Goal: Information Seeking & Learning: Learn about a topic

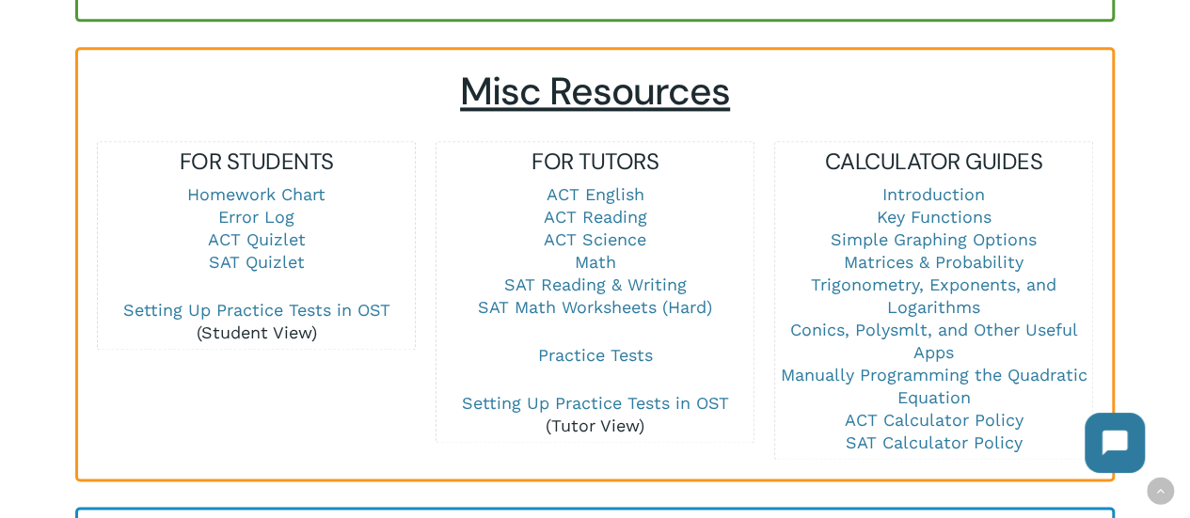
scroll to position [1280, 0]
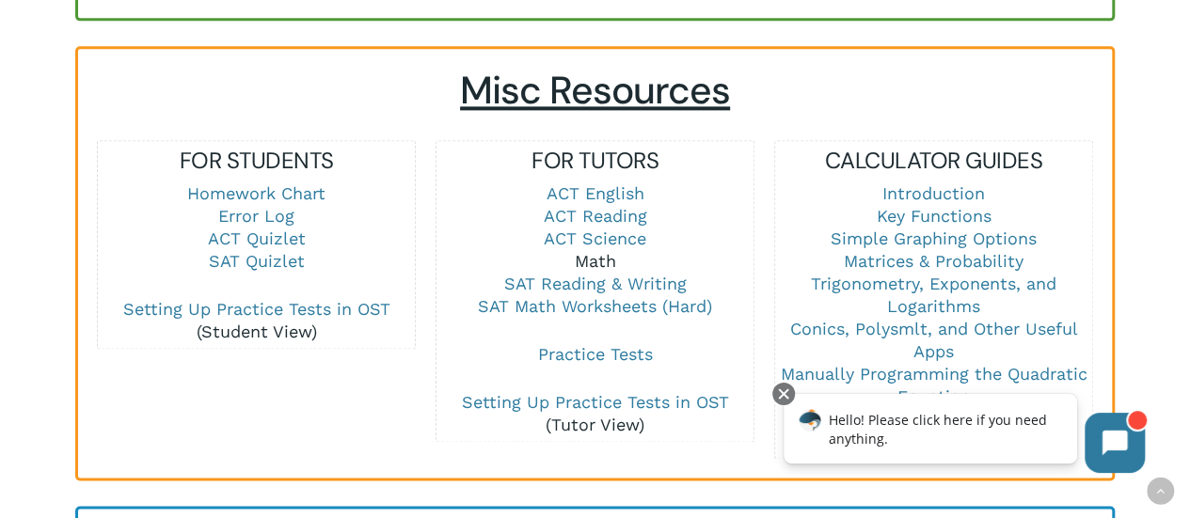
click at [588, 251] on link "Math" at bounding box center [595, 261] width 41 height 20
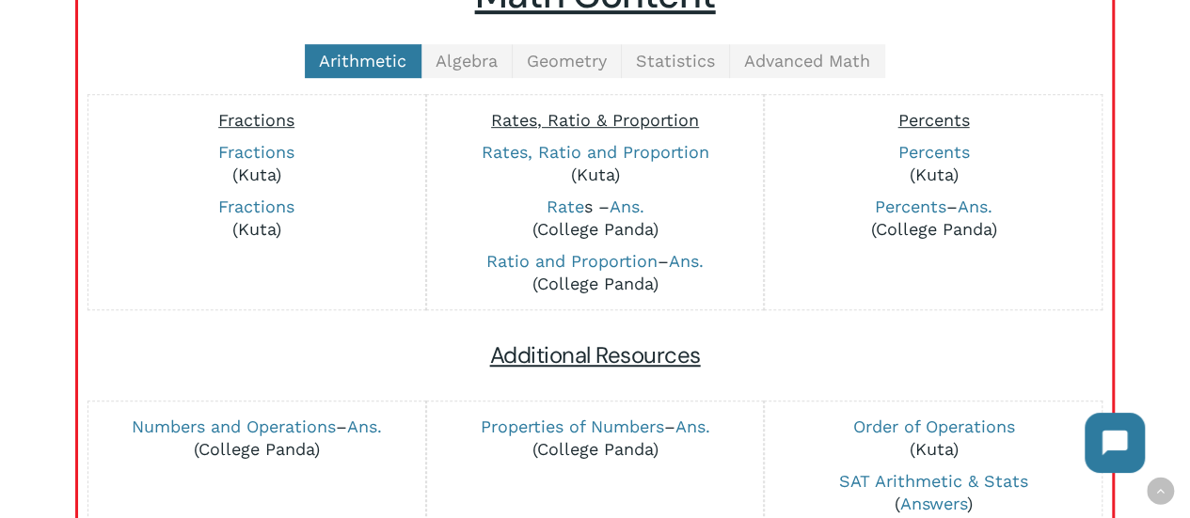
scroll to position [456, 0]
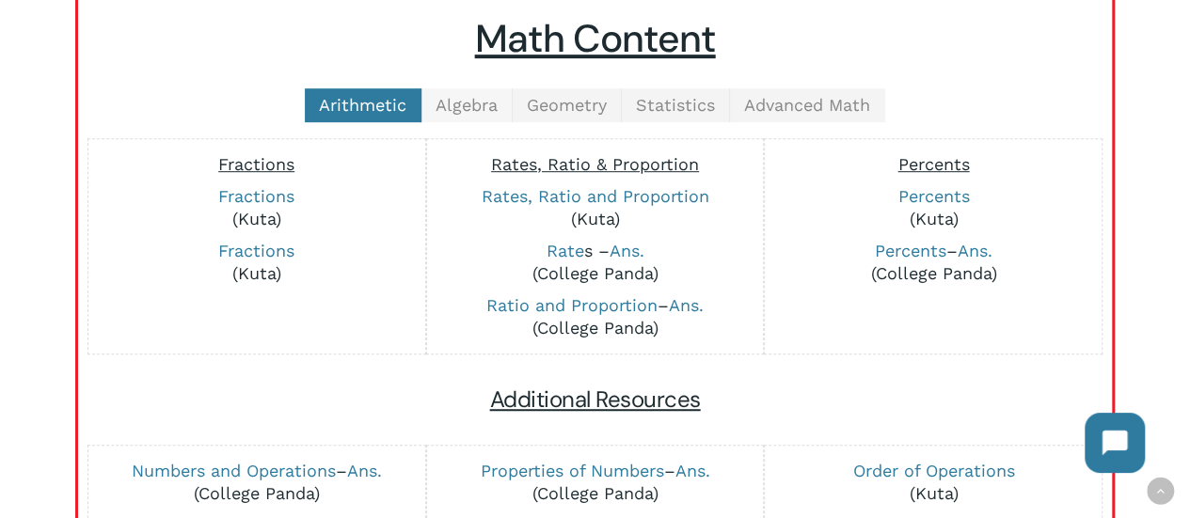
click at [463, 117] on link "Algebra" at bounding box center [467, 105] width 91 height 34
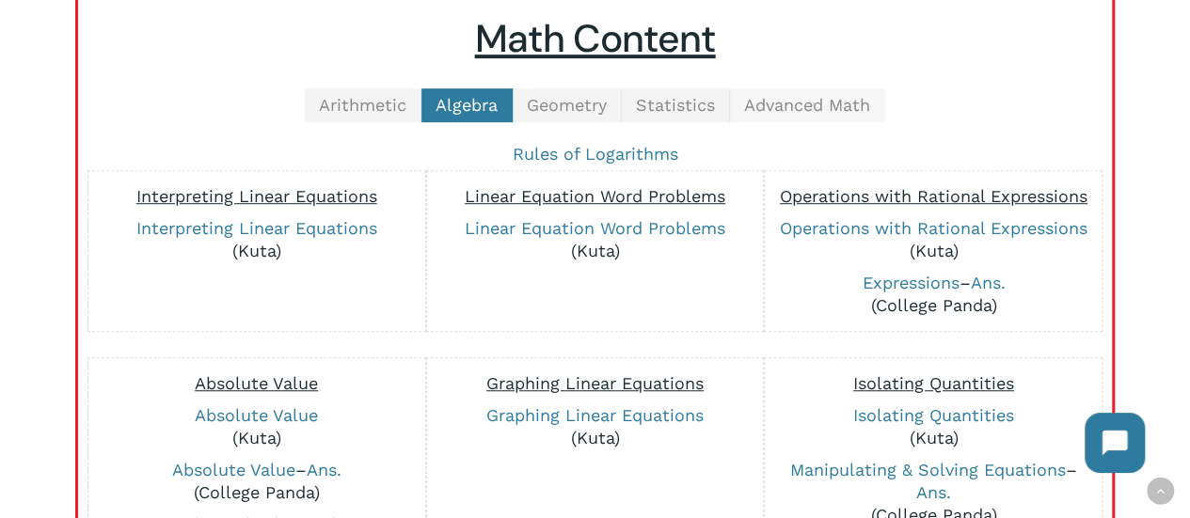
click at [845, 96] on span "Advanced Math" at bounding box center [807, 105] width 126 height 20
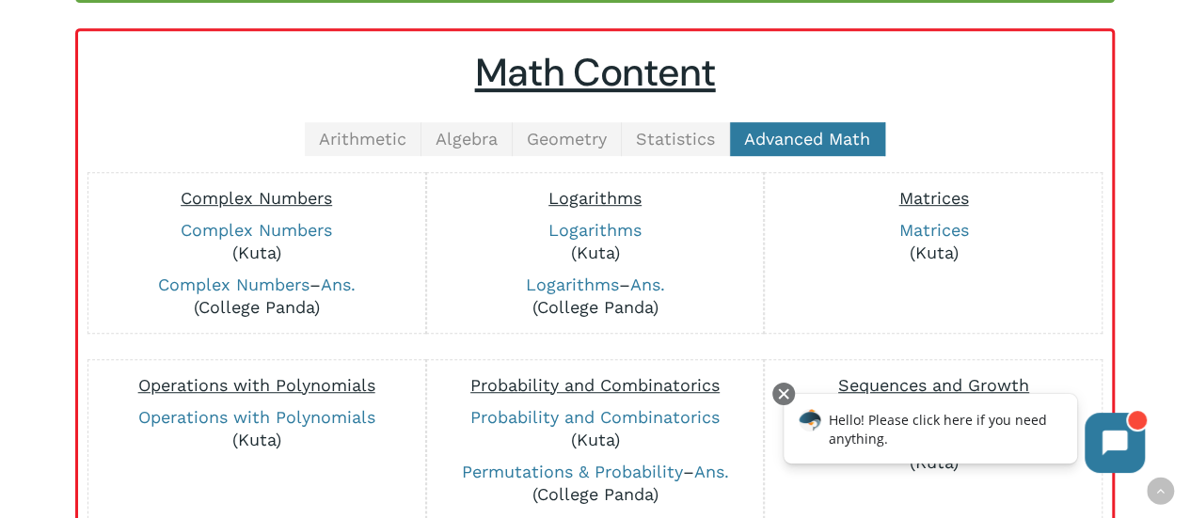
scroll to position [422, 0]
click at [681, 130] on span "Statistics" at bounding box center [675, 140] width 79 height 20
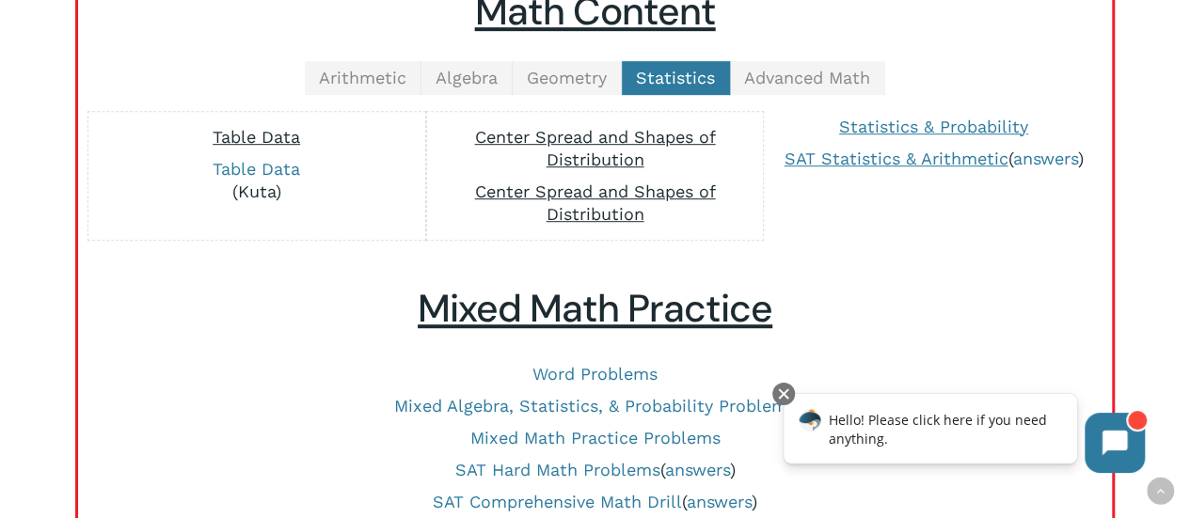
scroll to position [483, 0]
click at [289, 160] on link "Table Data" at bounding box center [257, 170] width 88 height 20
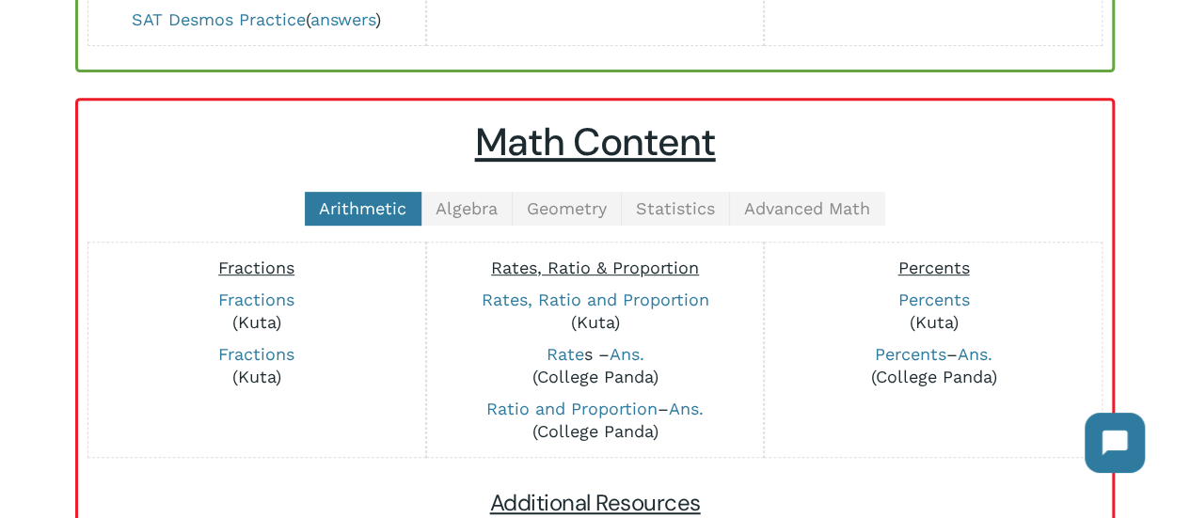
scroll to position [351, 0]
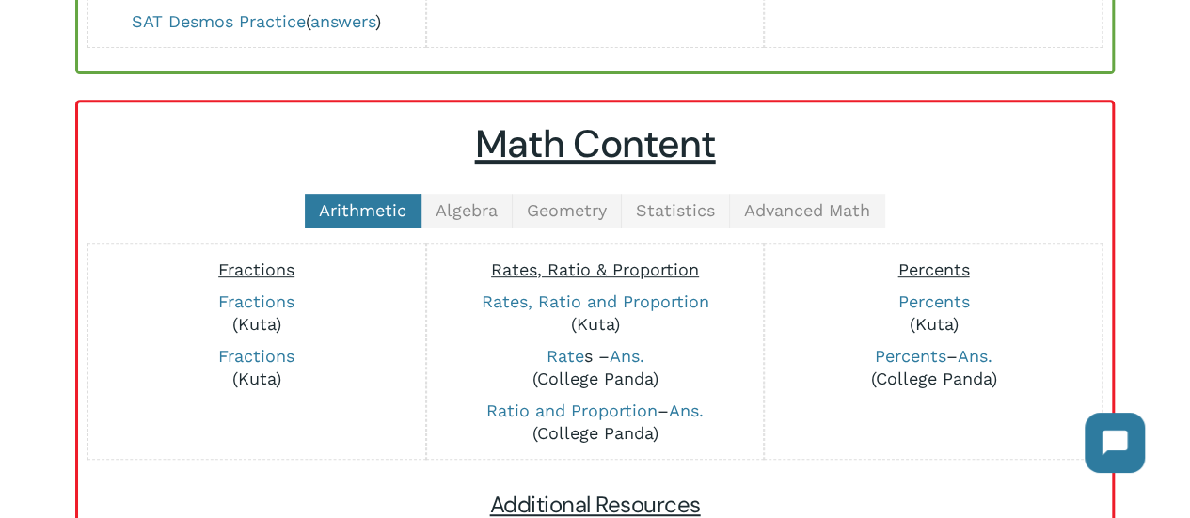
click at [679, 212] on span "Statistics" at bounding box center [675, 210] width 79 height 20
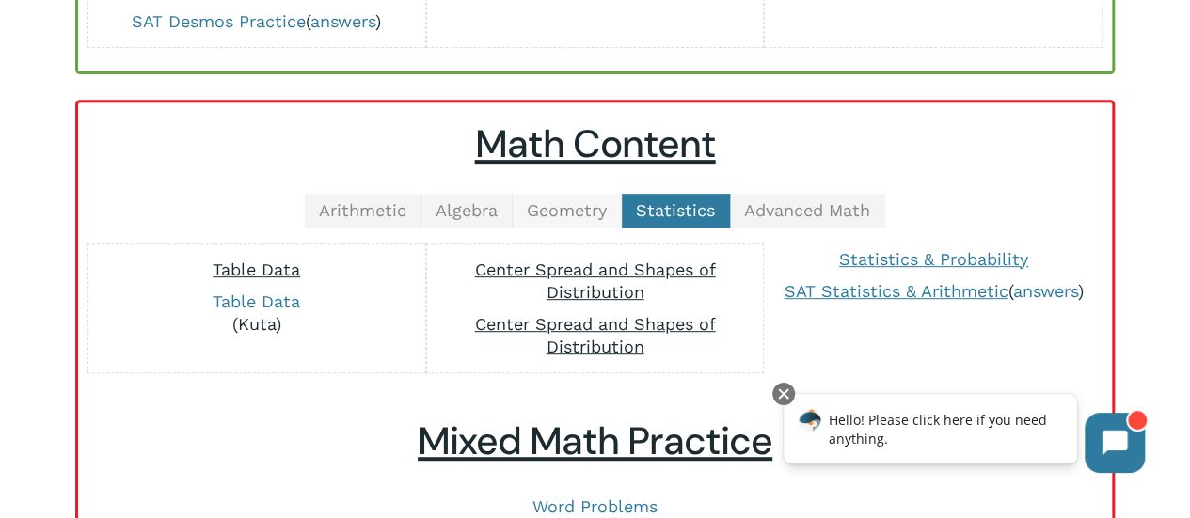
click at [602, 208] on span "Geometry" at bounding box center [567, 210] width 80 height 20
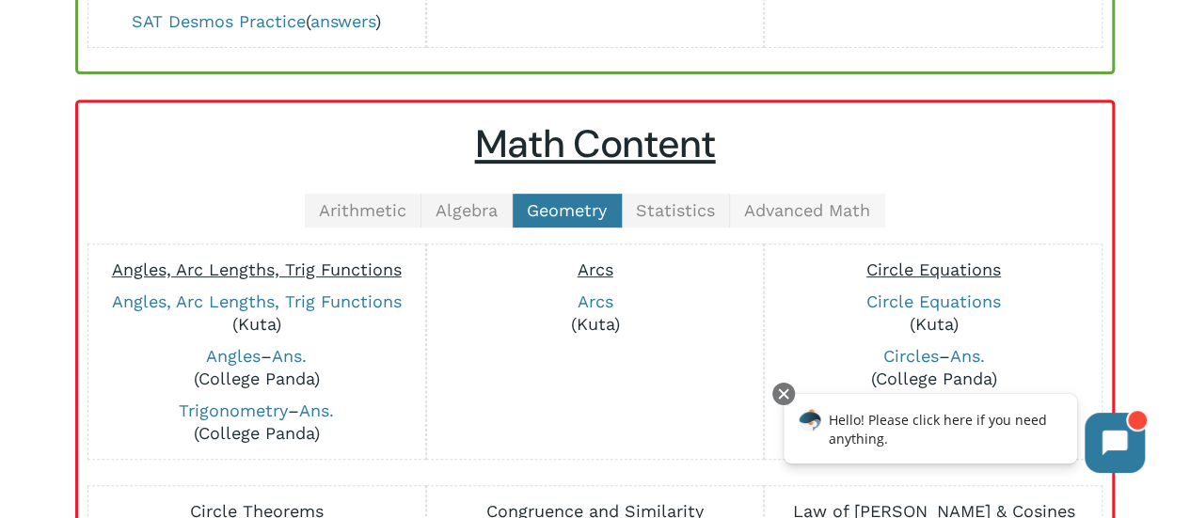
click at [791, 202] on span "Advanced Math" at bounding box center [807, 210] width 126 height 20
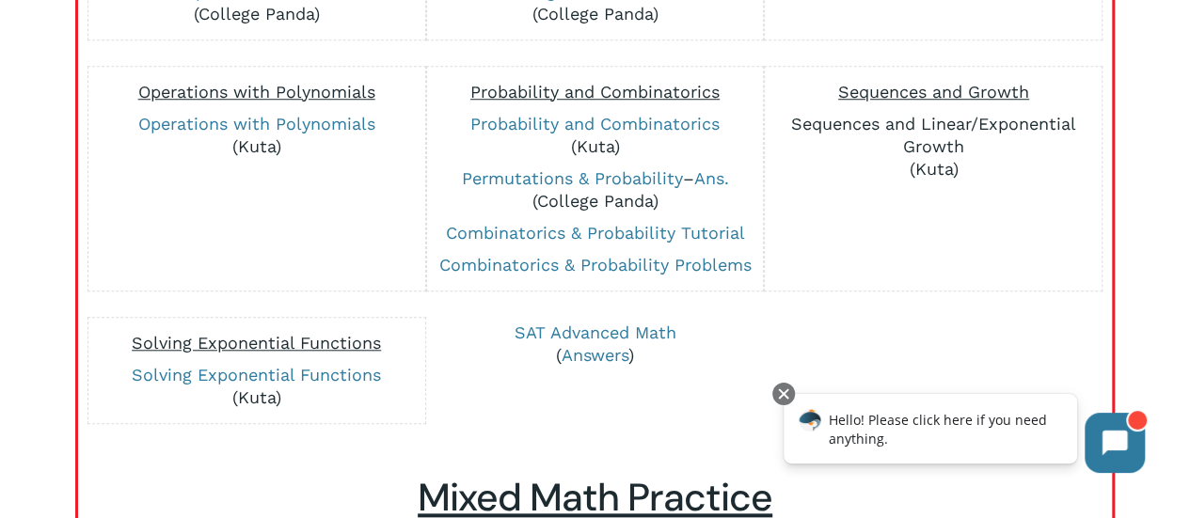
scroll to position [713, 0]
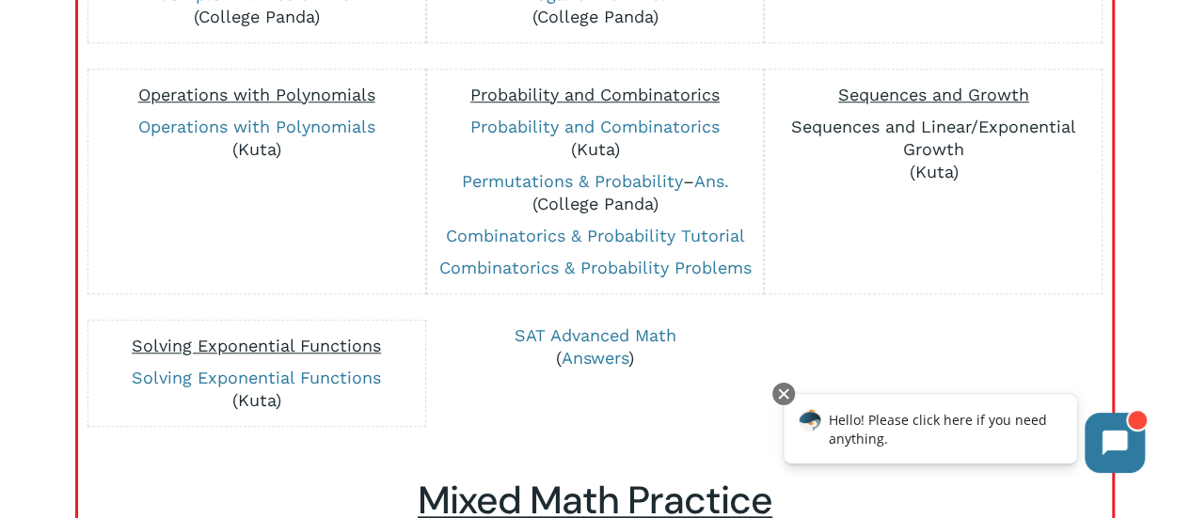
click at [930, 119] on link "Sequences and Linear/Exponential Growth" at bounding box center [933, 138] width 285 height 42
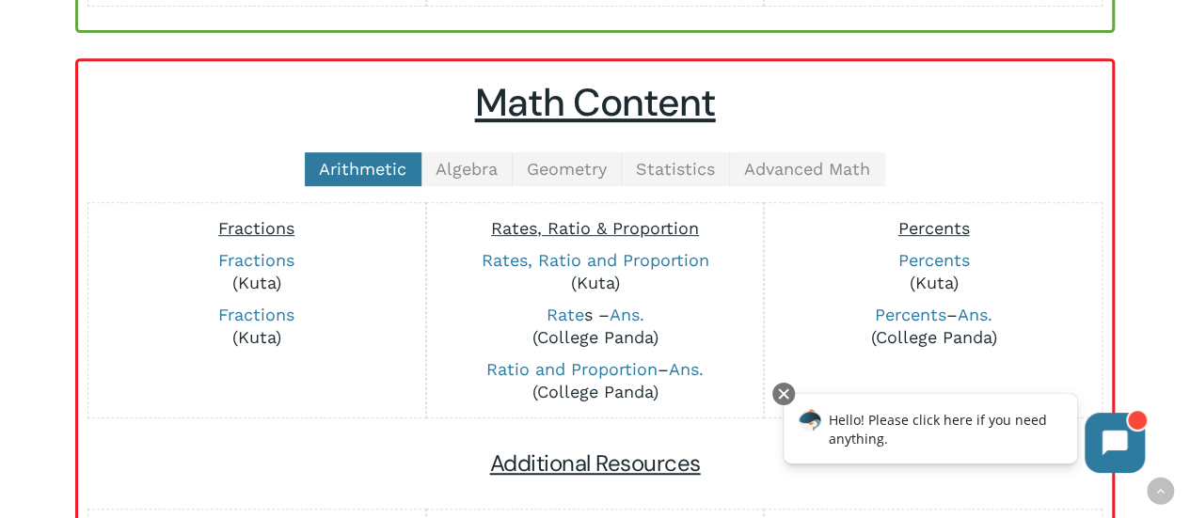
scroll to position [393, 0]
click at [798, 185] on div "Arithmetic Algebra Geometry Statistics Advanced Math Fractions Fractions (Kuta)…" at bounding box center [595, 407] width 996 height 512
click at [803, 171] on span "Advanced Math" at bounding box center [807, 168] width 126 height 20
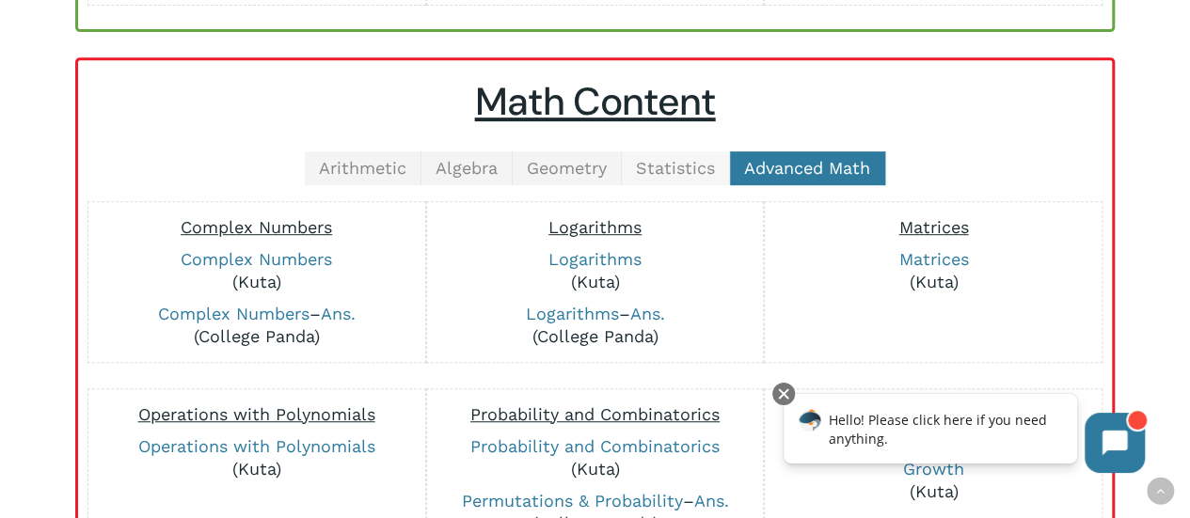
click at [674, 172] on span "Statistics" at bounding box center [675, 168] width 79 height 20
